Goal: Task Accomplishment & Management: Manage account settings

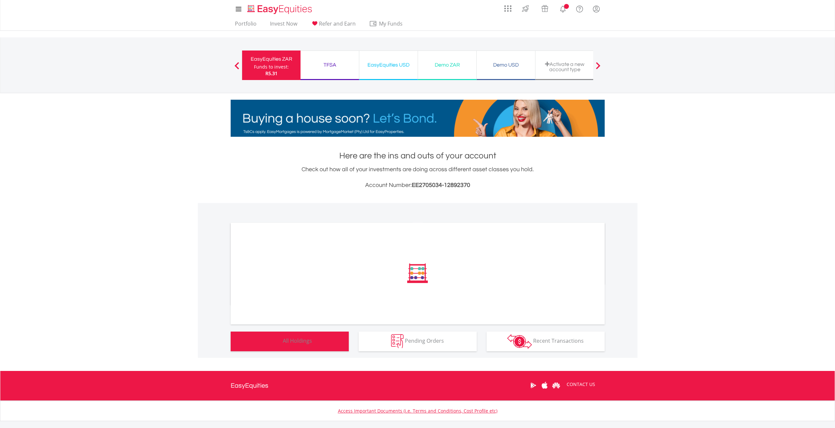
click at [303, 346] on button "Holdings All Holdings" at bounding box center [290, 342] width 118 height 20
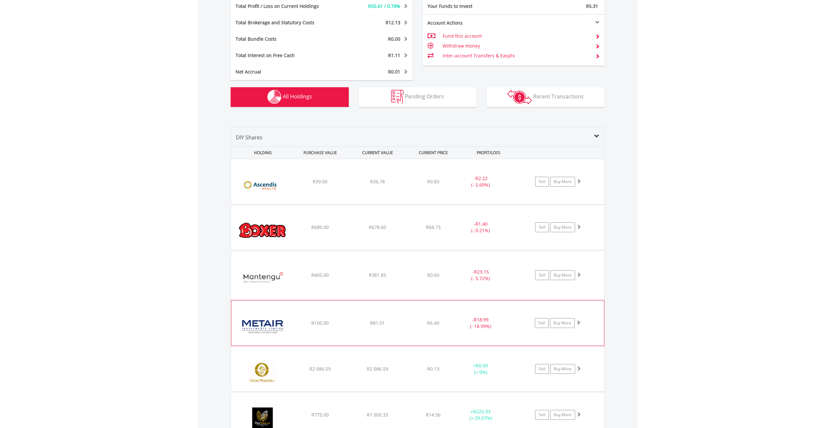
scroll to position [408, 0]
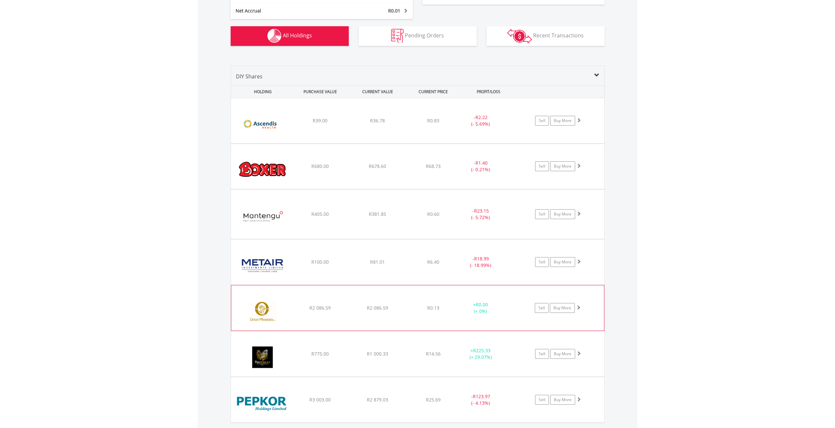
drag, startPoint x: 341, startPoint y: 310, endPoint x: 337, endPoint y: 314, distance: 5.8
click at [341, 124] on div "R2 086.59" at bounding box center [320, 121] width 56 height 7
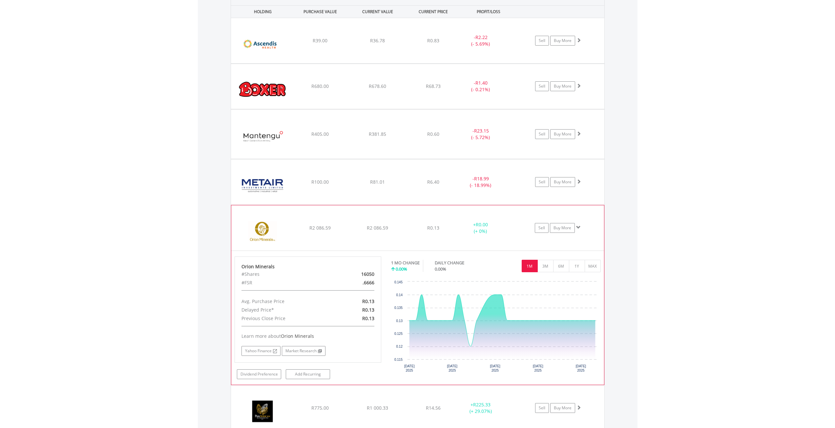
scroll to position [506, 0]
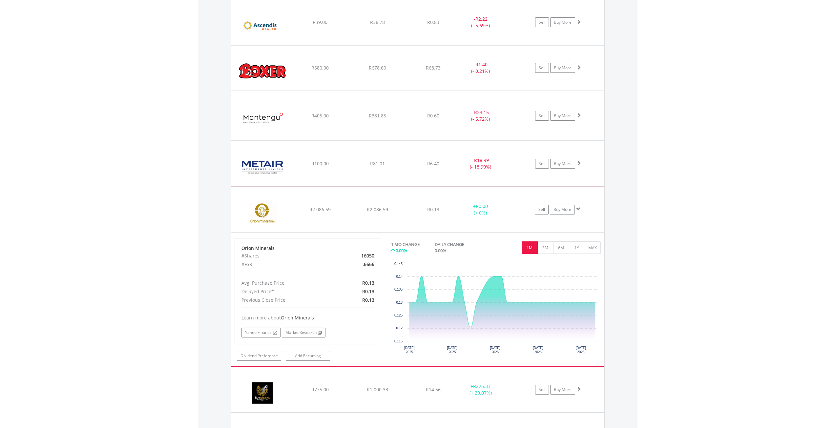
click at [362, 45] on div "﻿ Orion Minerals R2 086.59 R2 086.59 R0.13 + R0.00 (+ 0%) Sell Buy More" at bounding box center [418, 22] width 374 height 45
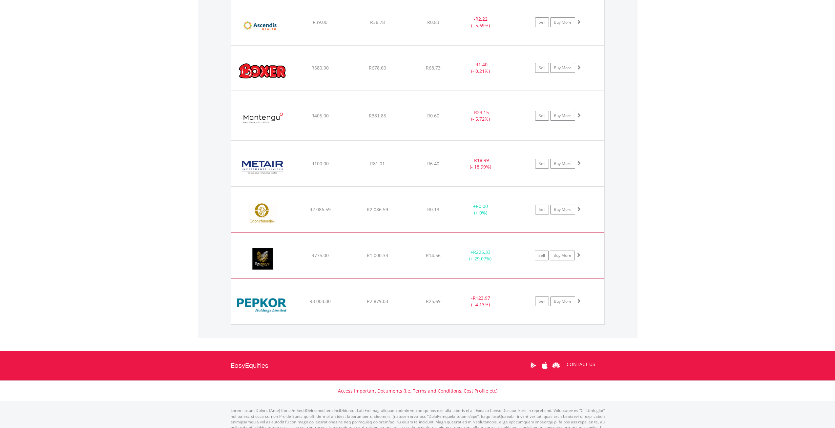
click at [350, 45] on div "﻿ Pan African Resource PLC R775.00 R1 000.33 R14.56 + R225.33 (+ 29.07%) Sell B…" at bounding box center [418, 22] width 374 height 45
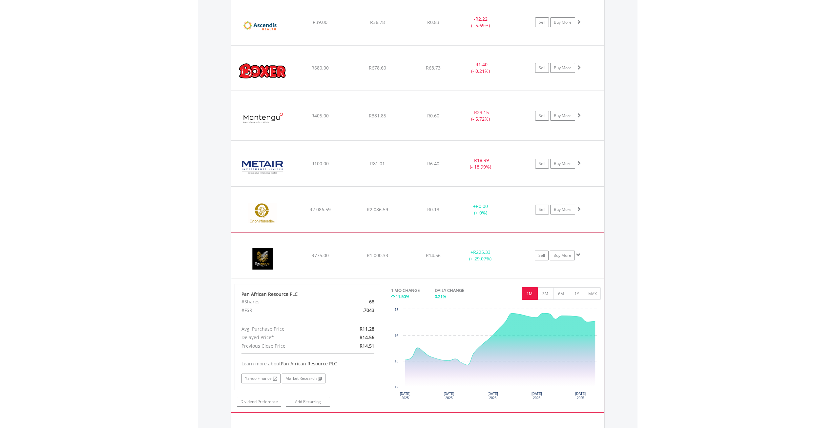
click at [350, 45] on div "﻿ Pan African Resource PLC R775.00 R1 000.33 R14.56 + R225.33 (+ 29.07%) Sell B…" at bounding box center [418, 22] width 374 height 45
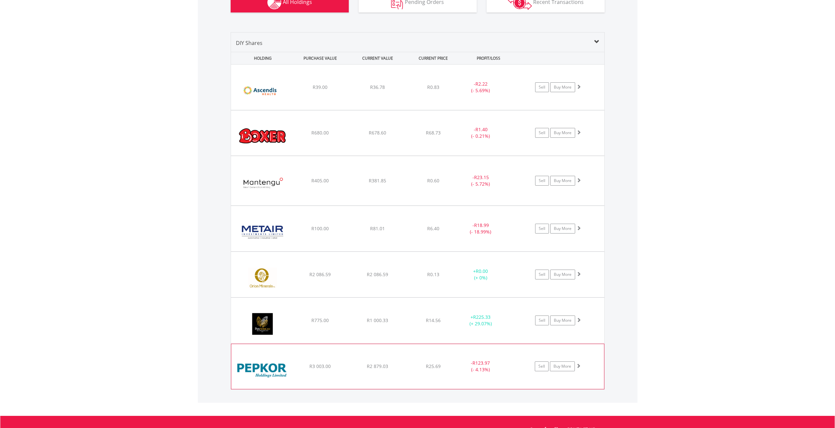
scroll to position [441, 0]
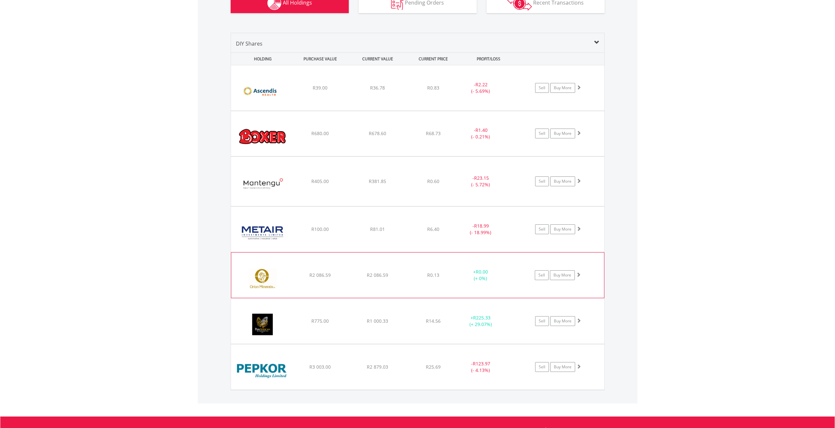
click at [352, 111] on div "﻿ Orion Minerals R2 086.59 R2 086.59 R0.13 + R0.00 (+ 0%) Sell Buy More" at bounding box center [418, 87] width 374 height 45
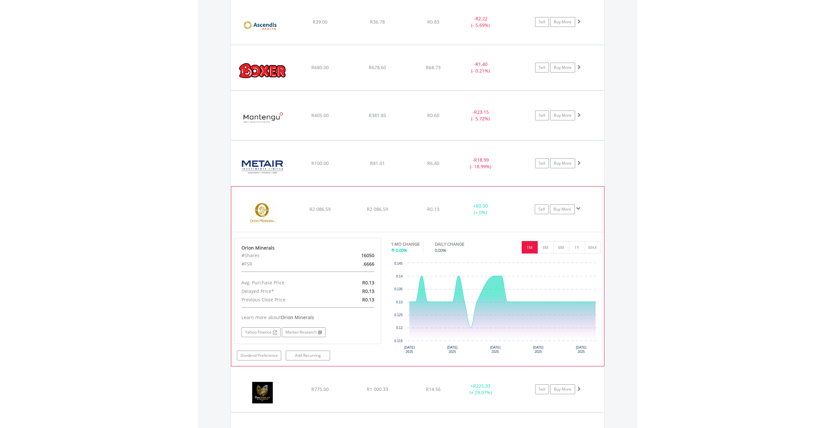
scroll to position [506, 0]
click at [357, 26] on div "R2 086.59" at bounding box center [378, 22] width 56 height 7
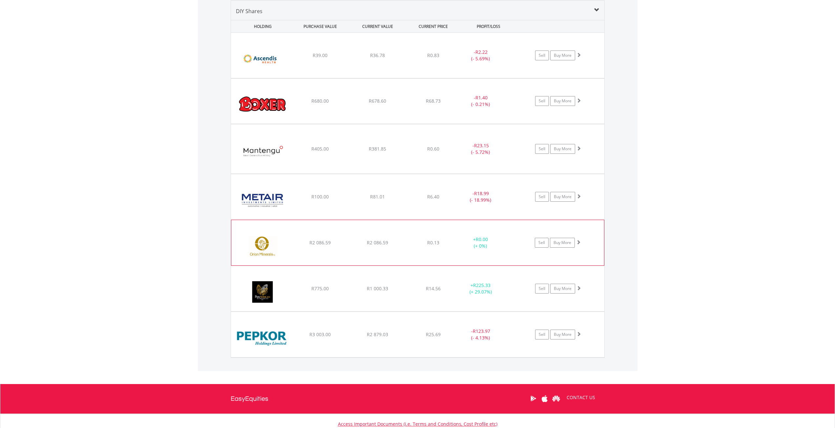
scroll to position [408, 0]
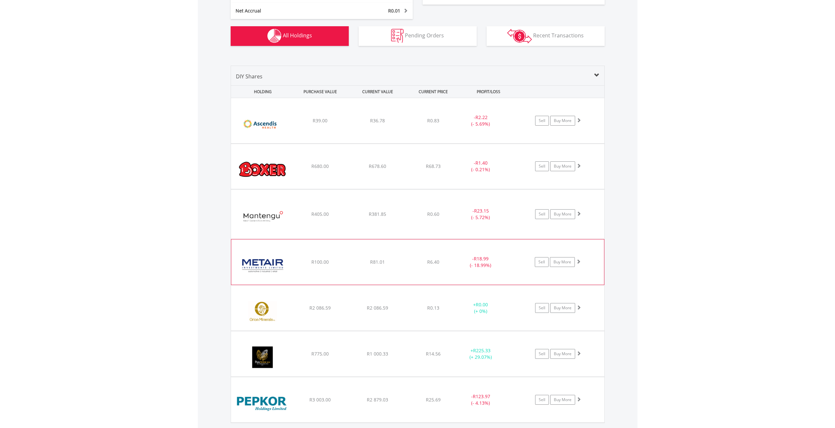
click at [352, 143] on div "﻿ Metair Investments Limited R100.00 R81.01 R6.40 - R18.99 (- 18.99%) Sell Buy …" at bounding box center [418, 120] width 374 height 45
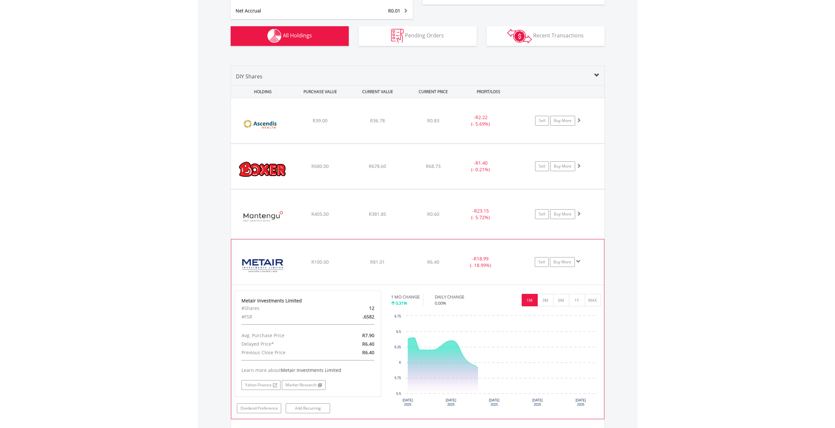
click at [352, 143] on div "﻿ Metair Investments Limited R100.00 R81.01 R6.40 - R18.99 (- 18.99%) Sell Buy …" at bounding box center [418, 120] width 374 height 45
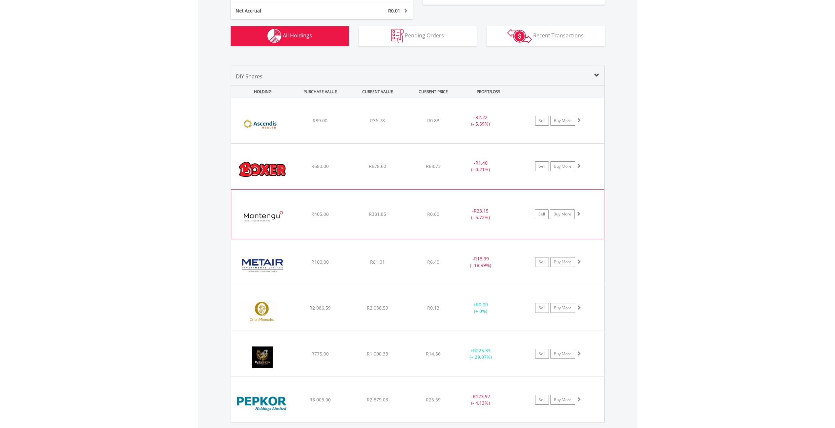
click at [339, 143] on div "﻿ Mantengu Mining Limited R405.00 R381.85 R0.60 - R23.15 (- 5.72%) Sell Buy More" at bounding box center [418, 120] width 374 height 45
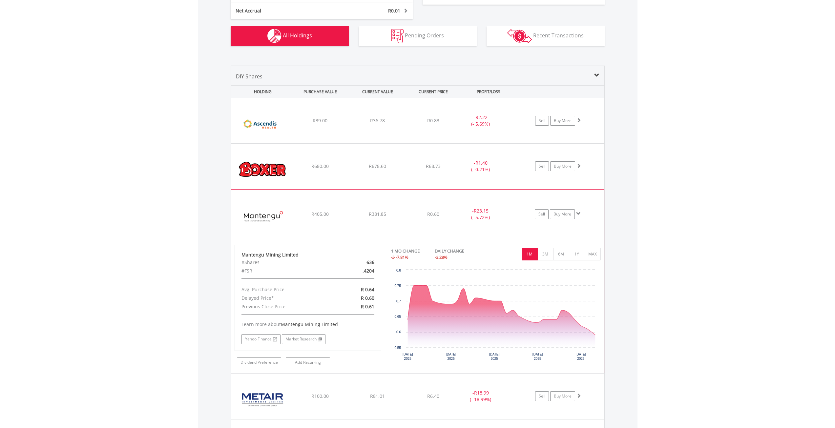
click at [339, 143] on div "﻿ Mantengu Mining Limited R405.00 R381.85 R0.60 - R23.15 (- 5.72%) Sell Buy More" at bounding box center [418, 120] width 374 height 45
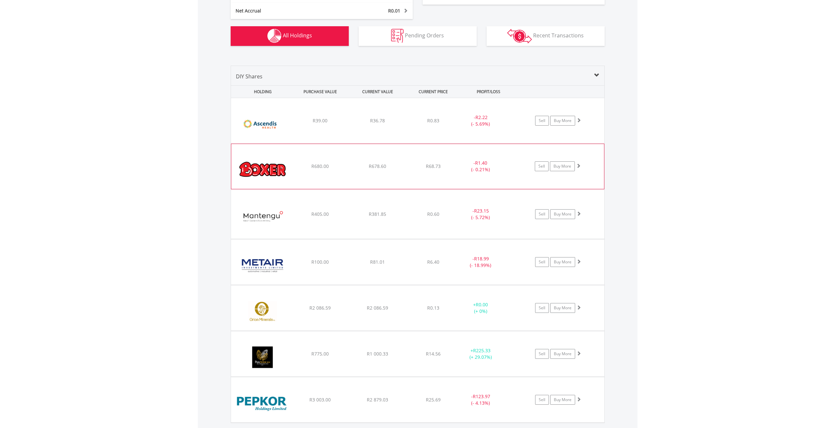
click at [344, 124] on div "R680.00" at bounding box center [320, 121] width 56 height 7
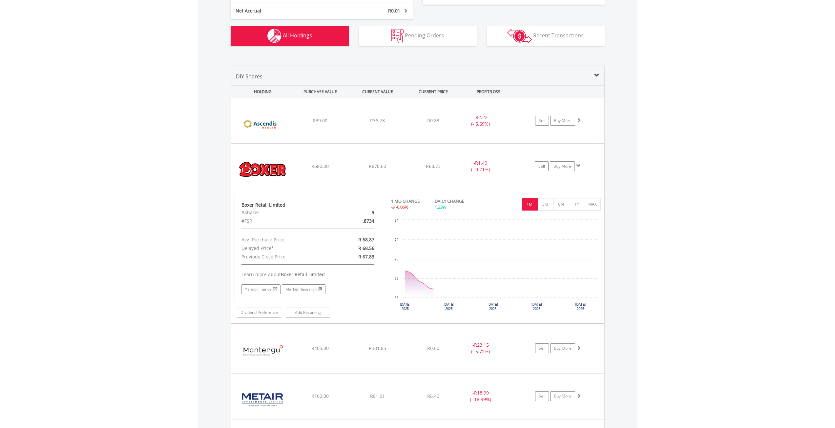
click at [343, 143] on div "﻿ Boxer Retail Limited R680.00 R678.60 R68.73 - R1.40 (- 0.21%) Sell Buy More" at bounding box center [418, 120] width 374 height 45
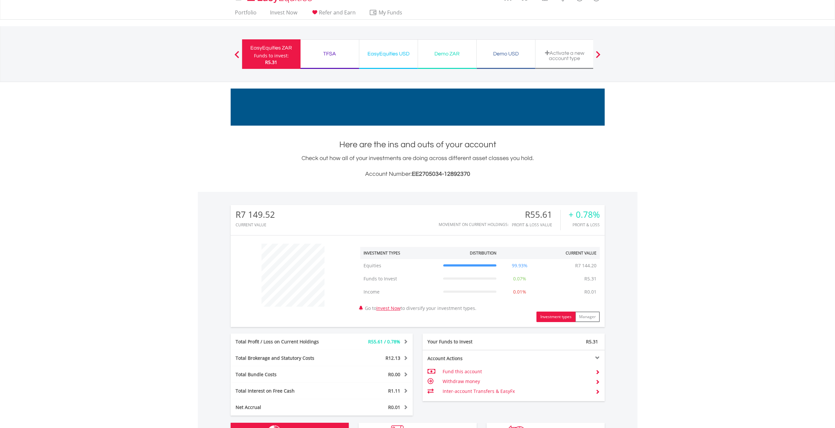
scroll to position [0, 0]
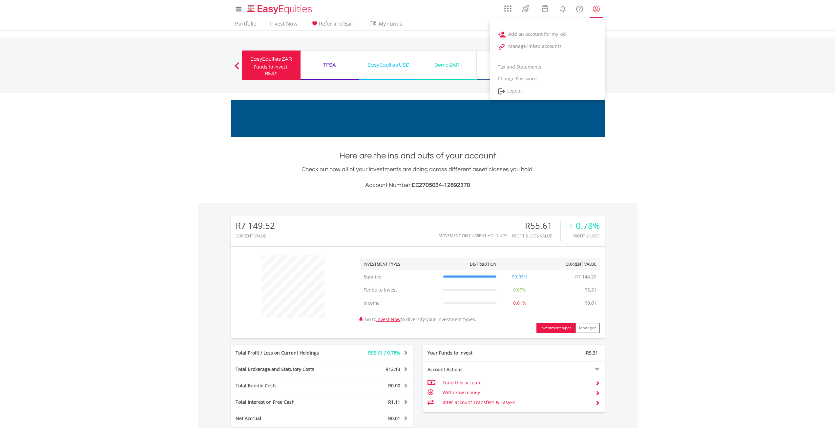
click at [593, 8] on lord-icon "My Profile" at bounding box center [596, 9] width 8 height 8
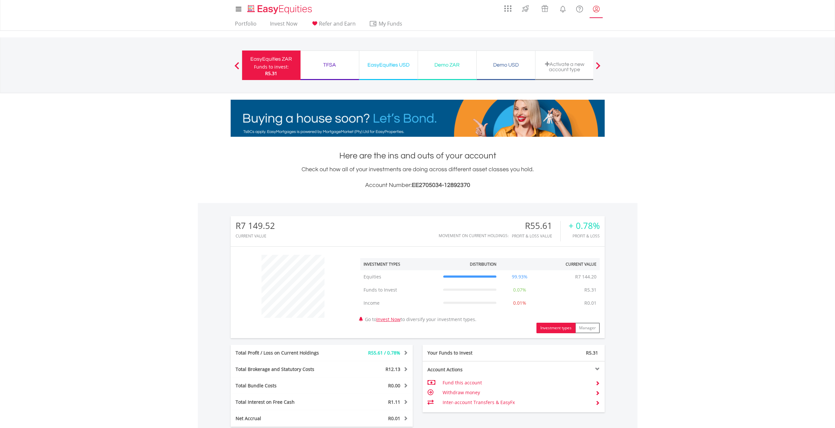
click at [596, 7] on lord-icon "My Profile" at bounding box center [596, 9] width 8 height 8
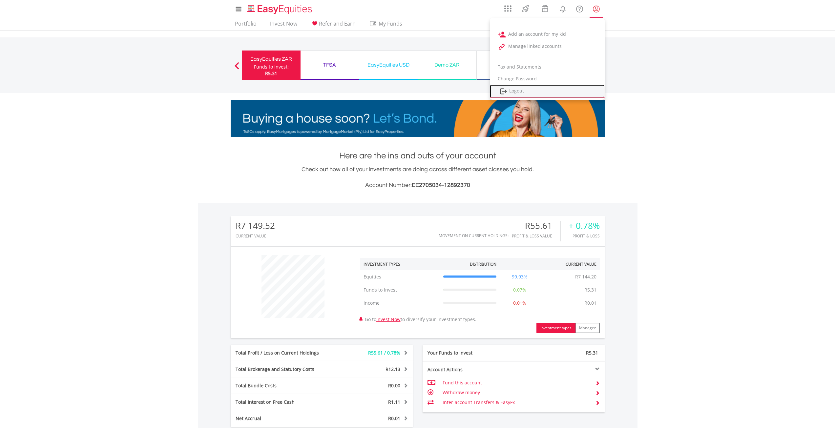
drag, startPoint x: 520, startPoint y: 94, endPoint x: 335, endPoint y: 15, distance: 200.6
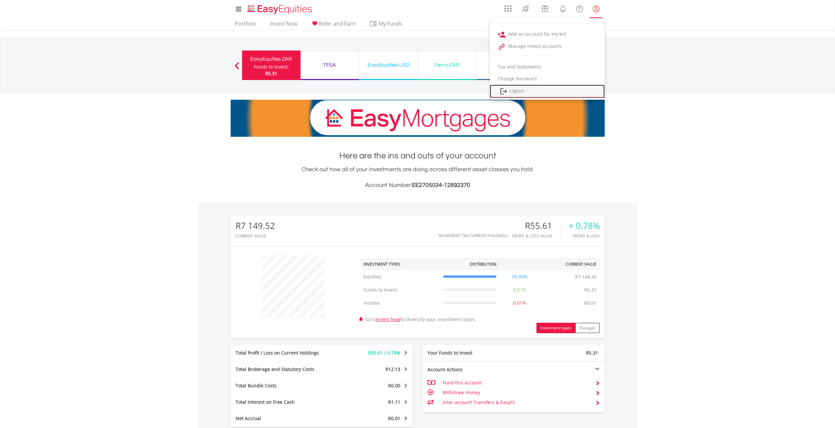
click at [520, 94] on link "Logout" at bounding box center [547, 91] width 115 height 13
